Goal: Task Accomplishment & Management: Manage account settings

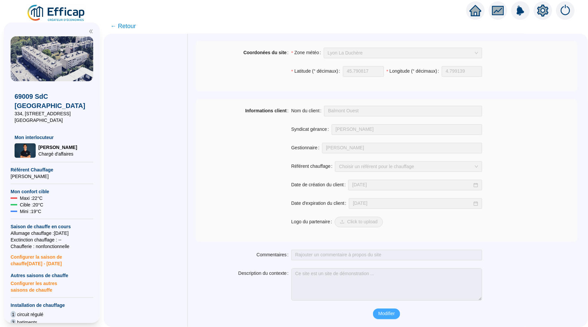
click at [393, 316] on span "Modifier" at bounding box center [386, 313] width 17 height 7
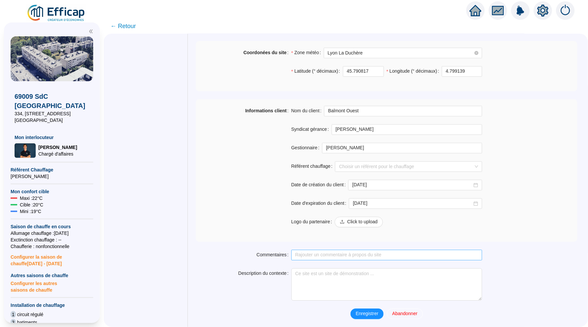
scroll to position [454, 0]
click at [378, 164] on input "Référent chauffage" at bounding box center [405, 167] width 133 height 10
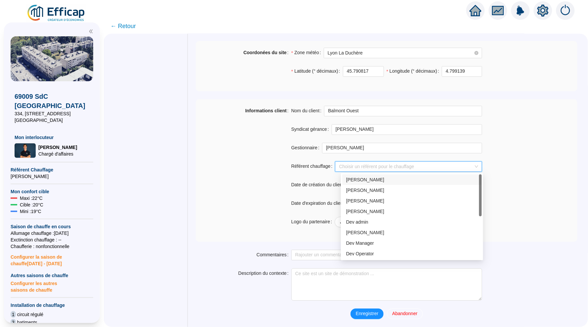
click at [374, 174] on div "[PERSON_NAME]" at bounding box center [411, 179] width 139 height 11
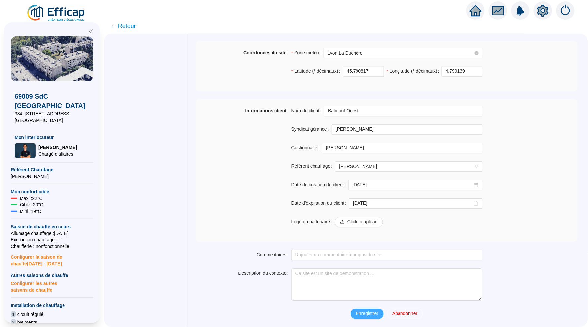
click at [370, 316] on span "Enregistrer" at bounding box center [367, 313] width 22 height 7
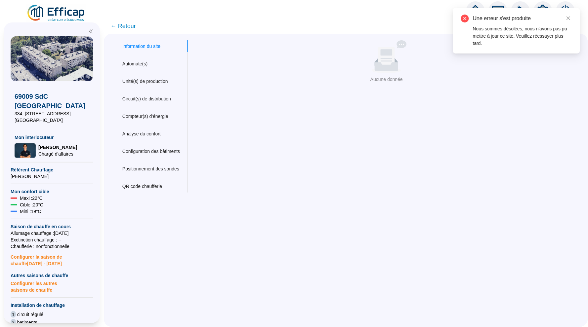
scroll to position [0, 0]
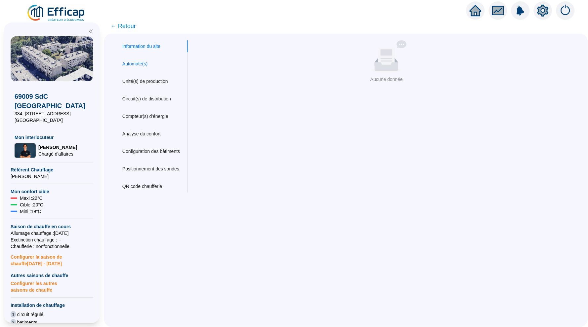
click at [142, 66] on div "Automate(s)" at bounding box center [134, 63] width 25 height 7
click at [144, 49] on div "Information du site" at bounding box center [141, 46] width 38 height 7
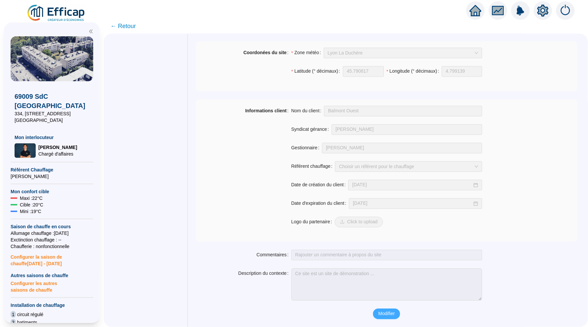
scroll to position [437, 0]
click at [388, 314] on span "Modifier" at bounding box center [386, 313] width 17 height 7
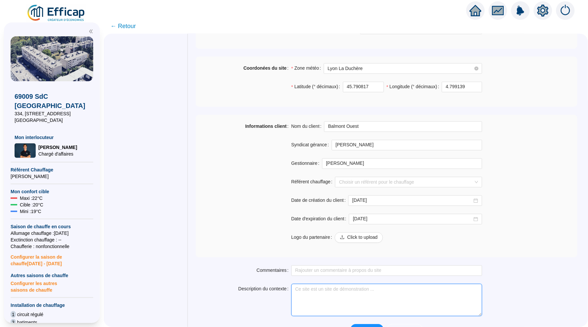
click at [326, 291] on textarea "Description du contexte" at bounding box center [386, 300] width 191 height 32
type textarea "S"
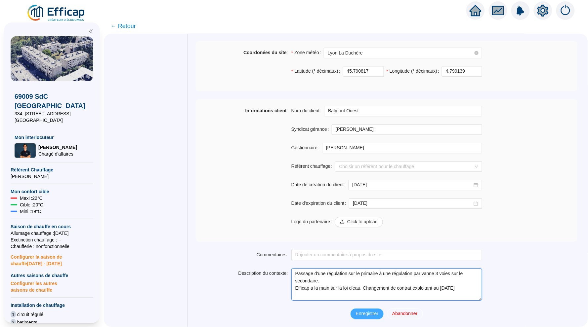
type textarea "Passage d'une régulation sur le primaire à une régulation par vanne 3 voies sur…"
click at [363, 310] on button "Enregistrer" at bounding box center [366, 314] width 33 height 11
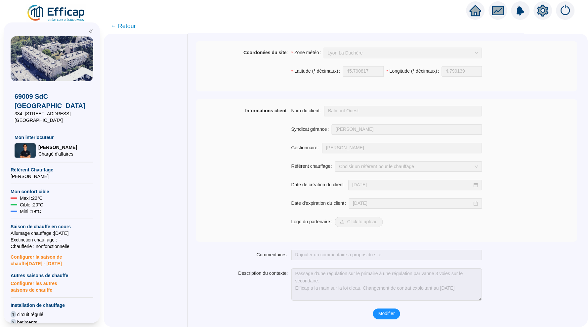
click at [477, 11] on icon "home" at bounding box center [475, 10] width 12 height 9
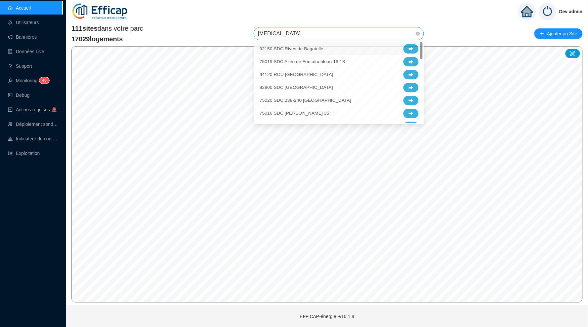
type input "balm"
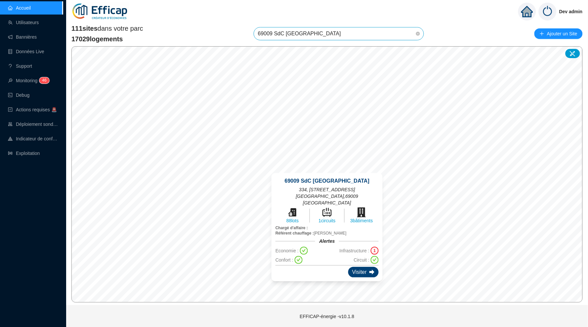
click at [354, 267] on div "Visiter" at bounding box center [363, 272] width 30 height 11
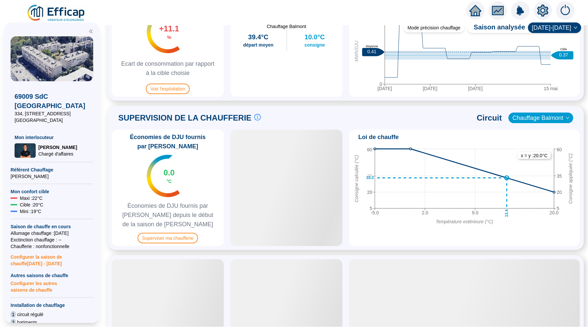
click at [181, 191] on div "0.0 °C" at bounding box center [168, 176] width 42 height 42
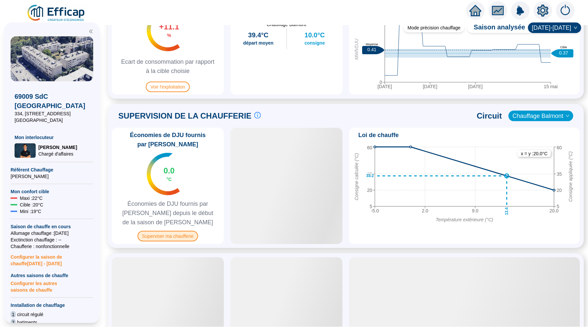
click at [185, 234] on span "Superviser ma chaufferie" at bounding box center [167, 236] width 60 height 11
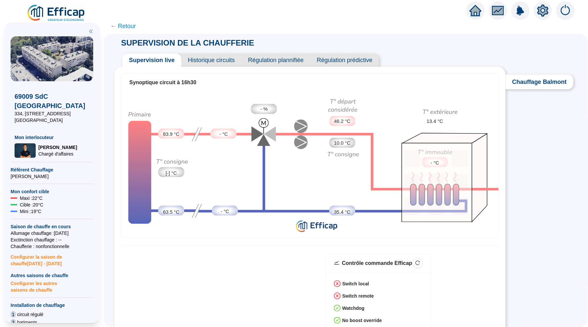
click at [219, 60] on span "Historique circuits" at bounding box center [211, 60] width 60 height 13
